Goal: Task Accomplishment & Management: Manage account settings

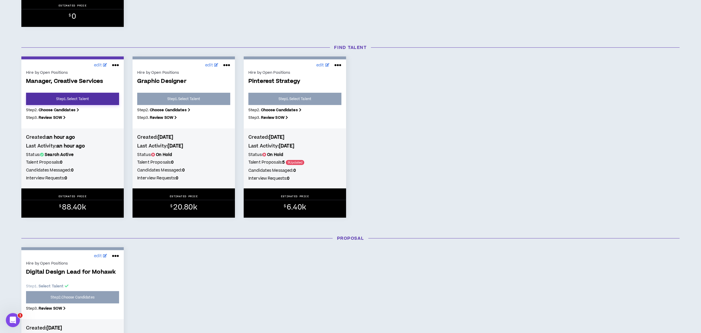
click at [99, 96] on link "Step 1 . Select Talent" at bounding box center [72, 99] width 93 height 12
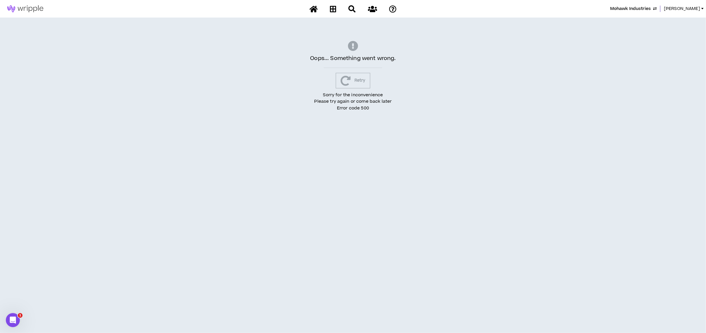
click at [358, 80] on button "Retry" at bounding box center [353, 80] width 35 height 15
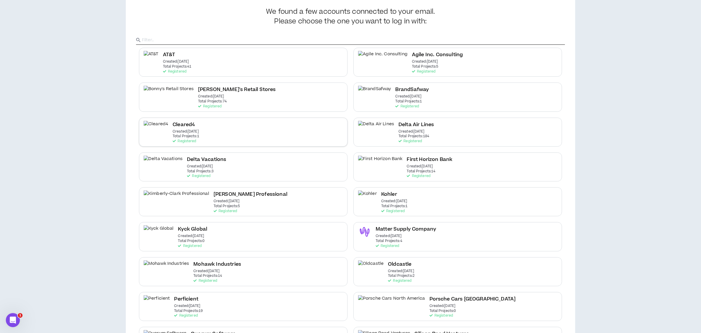
scroll to position [12, 0]
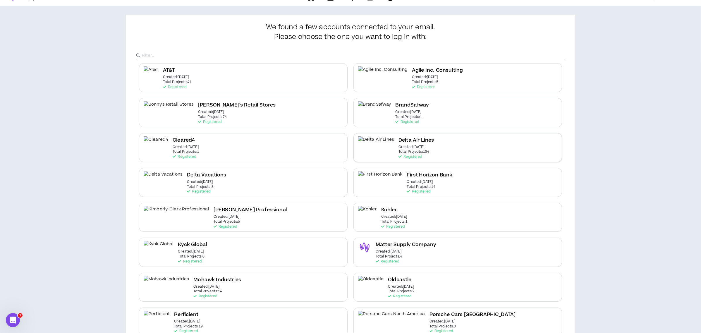
click at [398, 143] on h2 "Delta Air Lines" at bounding box center [415, 140] width 35 height 8
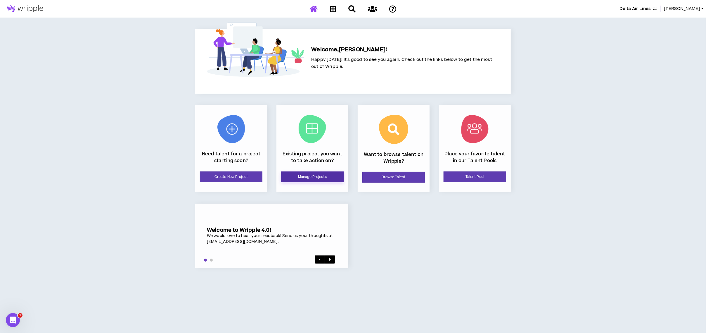
click at [292, 177] on link "Manage Projects" at bounding box center [312, 176] width 63 height 11
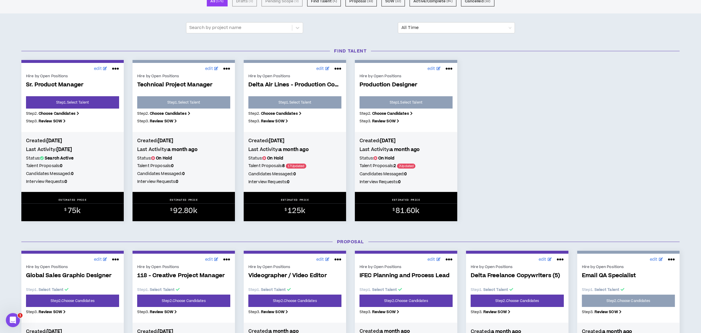
scroll to position [156, 0]
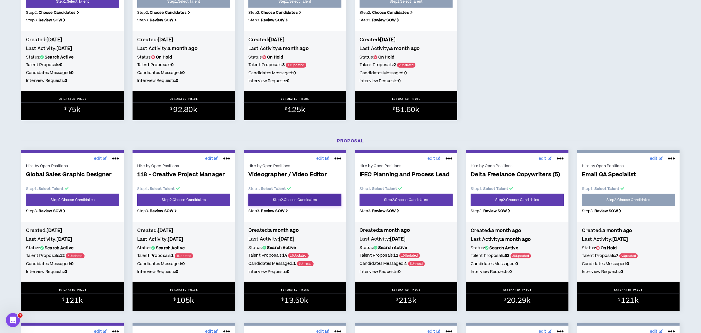
click at [293, 196] on link "Step 2 . Choose Candidates" at bounding box center [294, 200] width 93 height 12
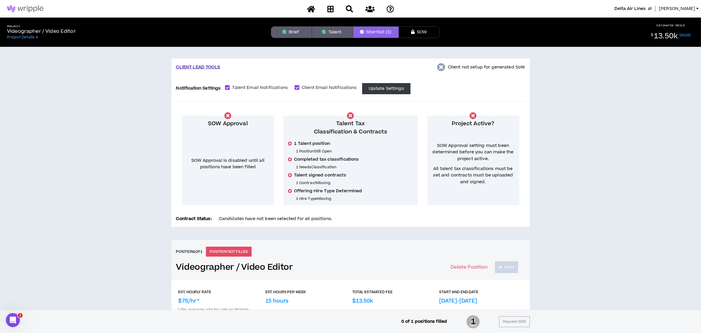
click at [327, 32] on button "Talent" at bounding box center [332, 32] width 41 height 12
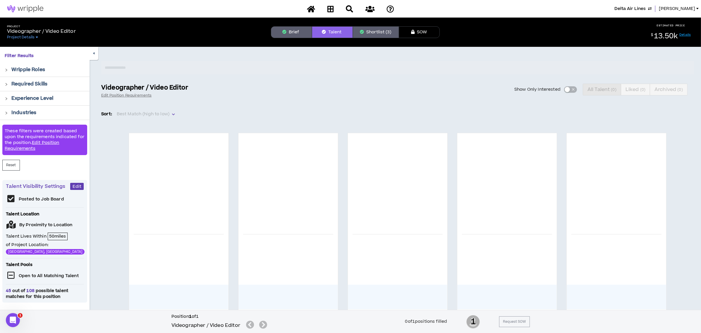
click at [565, 89] on div "Show Only Interested All Talent ( 0 ) Liked ( 0 ) Archived ( 0 )" at bounding box center [444, 90] width 498 height 12
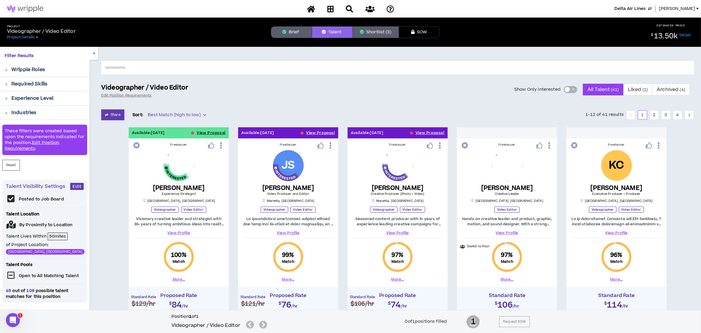
click at [566, 89] on div "button" at bounding box center [566, 89] width 5 height 5
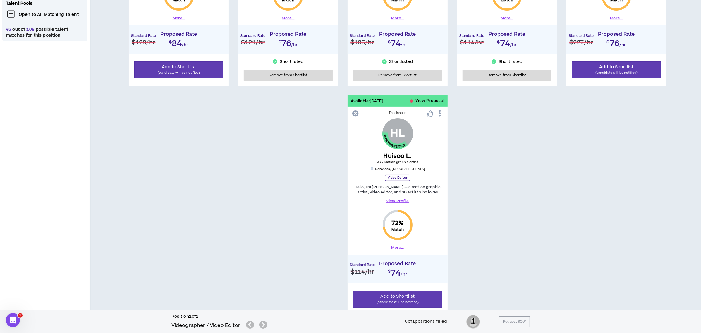
scroll to position [296, 0]
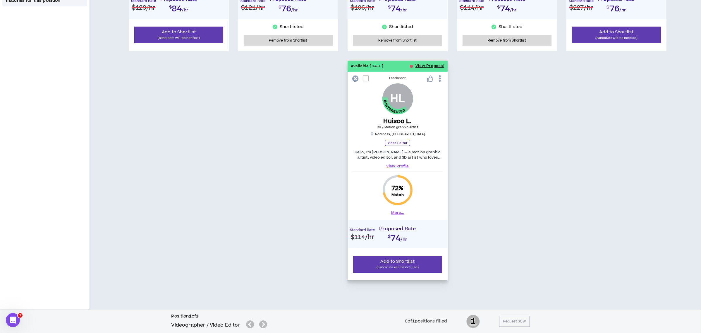
click at [426, 65] on div "Like" at bounding box center [429, 66] width 11 height 10
click at [427, 65] on p "Like" at bounding box center [430, 66] width 6 height 4
click at [418, 65] on button "View Proposal" at bounding box center [429, 66] width 29 height 11
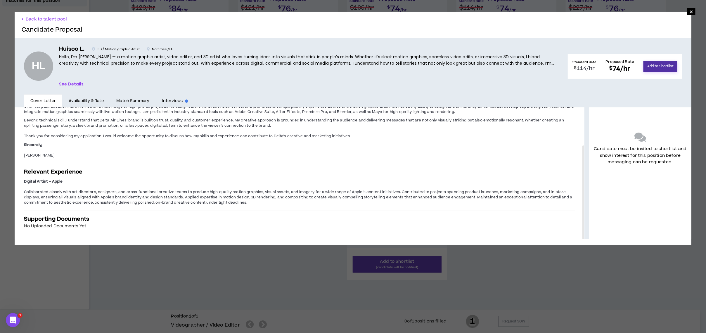
click at [652, 61] on button "Add to Shortlist" at bounding box center [661, 66] width 34 height 11
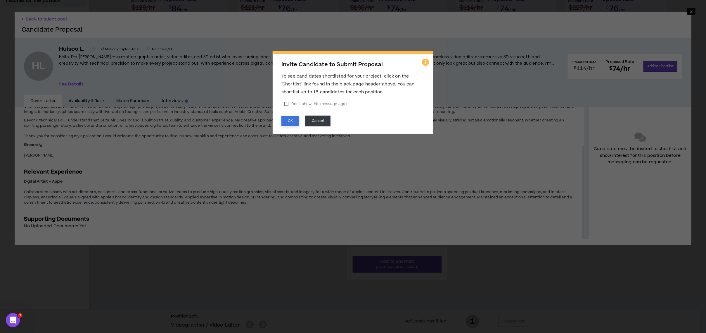
click at [293, 121] on button "OK" at bounding box center [291, 121] width 18 height 10
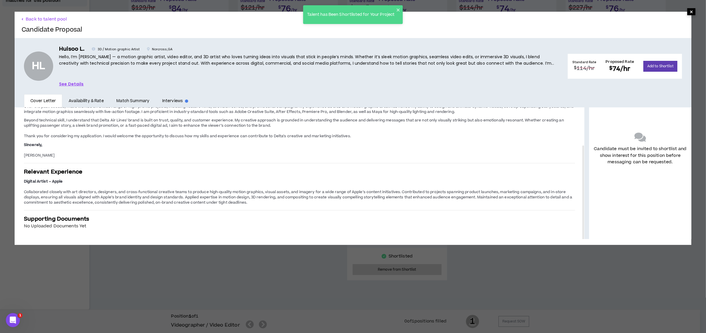
click at [690, 11] on span "×" at bounding box center [692, 11] width 4 height 7
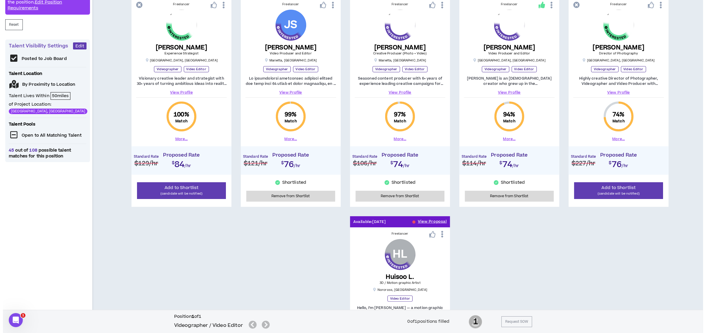
scroll to position [101, 0]
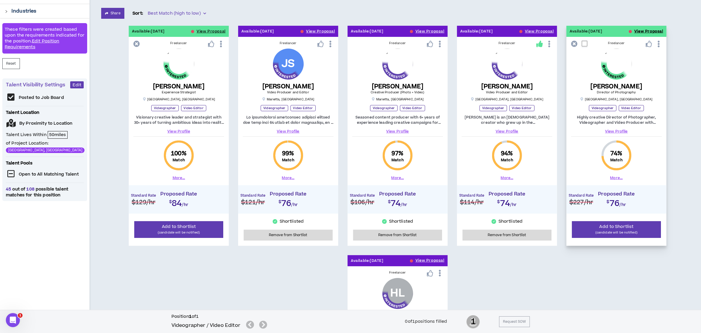
click at [642, 30] on button "View Proposal" at bounding box center [648, 31] width 29 height 11
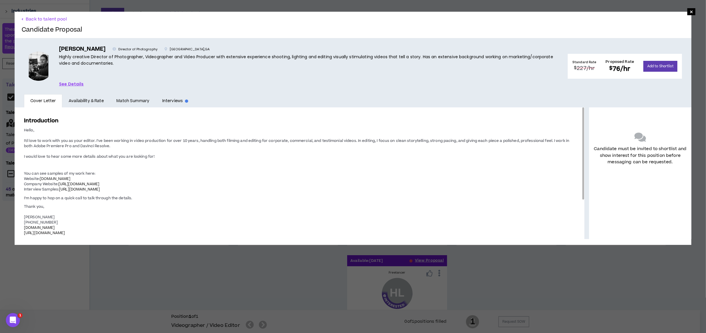
click at [65, 178] on span "www.chriskimling.com" at bounding box center [55, 178] width 31 height 5
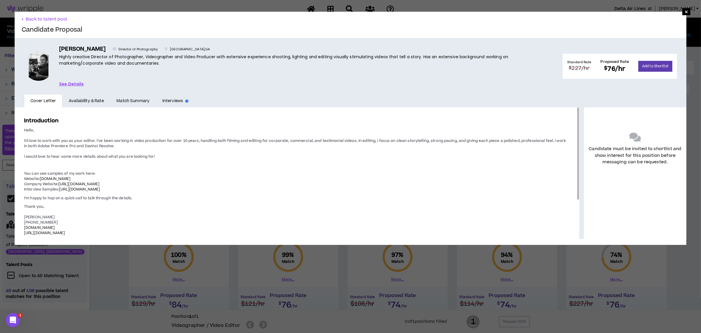
click at [71, 159] on p "Hello, I’d love to work with you as your editor. I’ve been working in video pro…" at bounding box center [297, 143] width 546 height 32
click at [652, 63] on button "Add to Shortlist" at bounding box center [655, 66] width 34 height 11
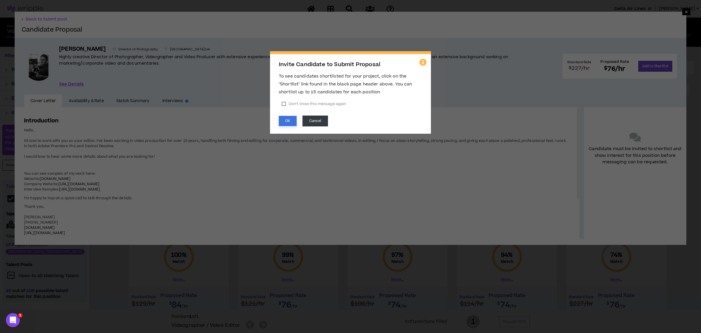
click at [291, 122] on button "OK" at bounding box center [288, 121] width 18 height 10
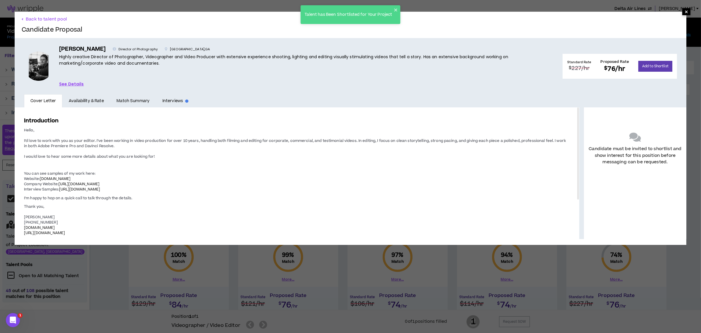
click at [684, 11] on span "×" at bounding box center [686, 11] width 4 height 7
